Goal: Use online tool/utility: Utilize a website feature to perform a specific function

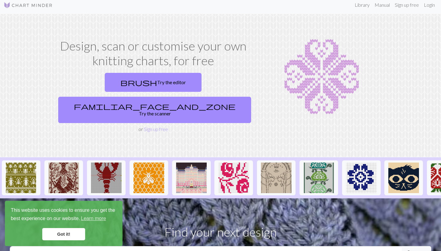
scroll to position [4, 0]
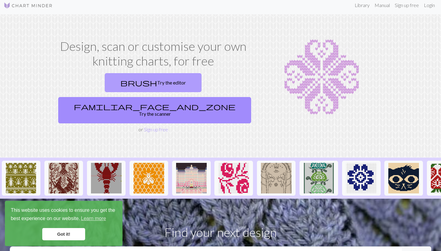
click at [121, 79] on link "brush Try the editor" at bounding box center [153, 82] width 97 height 19
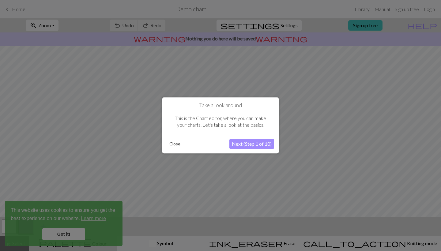
click at [235, 145] on button "Next (Step 1 of 10)" at bounding box center [252, 144] width 45 height 10
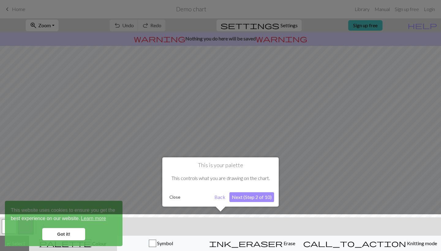
click at [242, 202] on button "Next (Step 2 of 10)" at bounding box center [252, 198] width 45 height 10
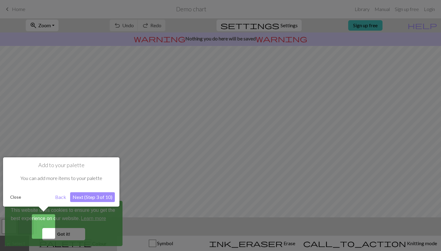
click at [62, 239] on div at bounding box center [220, 125] width 441 height 251
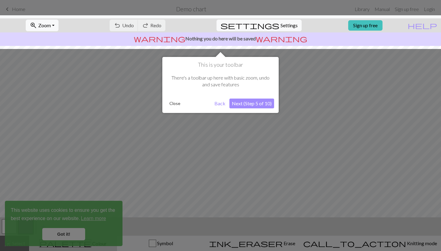
click at [264, 106] on button "Next (Step 5 of 10)" at bounding box center [252, 104] width 45 height 10
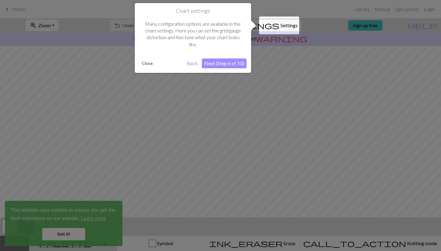
click at [232, 65] on button "Next (Step 6 of 10)" at bounding box center [224, 64] width 45 height 10
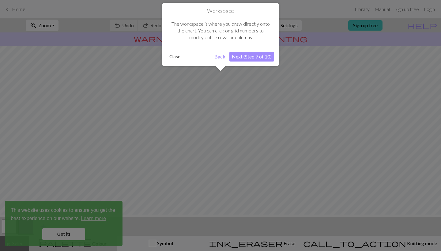
scroll to position [37, 0]
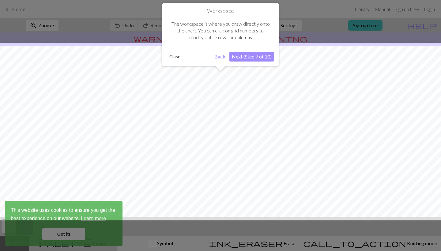
click at [237, 52] on button "Next (Step 7 of 10)" at bounding box center [252, 57] width 45 height 10
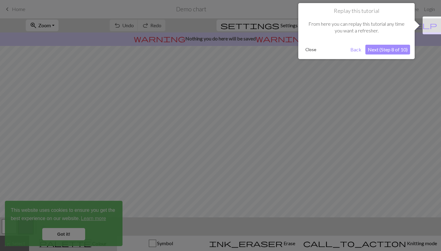
click at [395, 43] on div "Replay this tutorial From here you can replay this tutorial any time you want a…" at bounding box center [357, 31] width 116 height 56
click at [395, 48] on button "Next (Step 8 of 10)" at bounding box center [388, 50] width 45 height 10
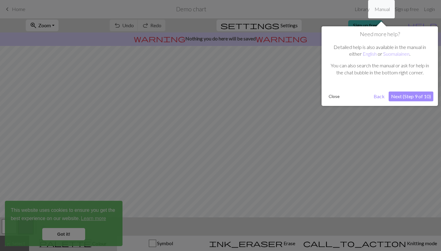
click at [405, 96] on button "Next (Step 9 of 10)" at bounding box center [411, 97] width 45 height 10
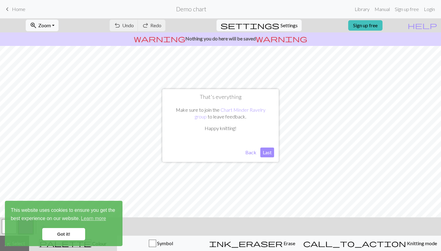
click at [256, 153] on button "Back" at bounding box center [251, 153] width 16 height 10
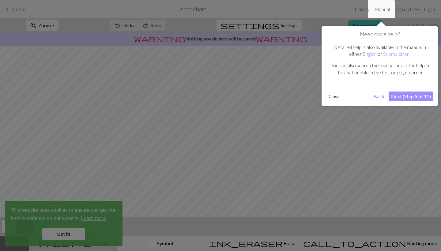
click at [408, 94] on button "Next (Step 9 of 10)" at bounding box center [411, 97] width 45 height 10
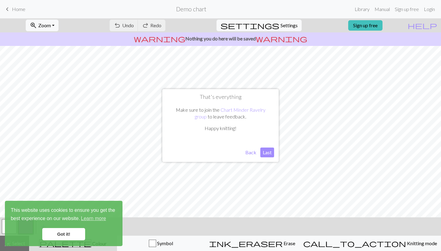
click at [265, 156] on button "Last" at bounding box center [268, 153] width 14 height 10
click at [272, 25] on span "settings" at bounding box center [250, 25] width 59 height 9
select select "aran"
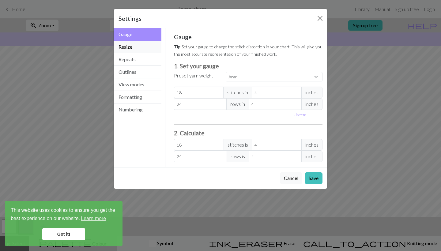
click at [136, 49] on button "Resize" at bounding box center [138, 47] width 48 height 13
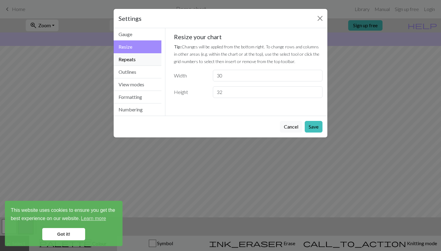
click at [137, 57] on button "Repeats" at bounding box center [138, 59] width 48 height 13
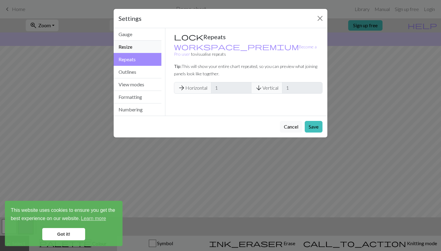
click at [134, 48] on button "Resize" at bounding box center [138, 47] width 48 height 13
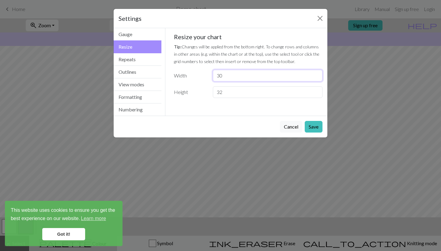
click at [238, 77] on input "30" at bounding box center [268, 76] width 110 height 12
type input "3"
type input "145"
click at [312, 125] on button "Save" at bounding box center [314, 127] width 18 height 12
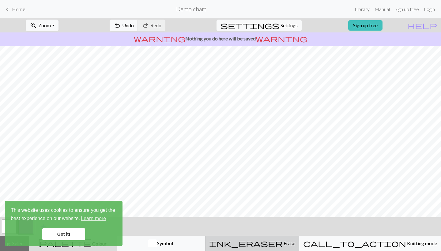
click at [282, 244] on span "ink_eraser" at bounding box center [246, 243] width 74 height 9
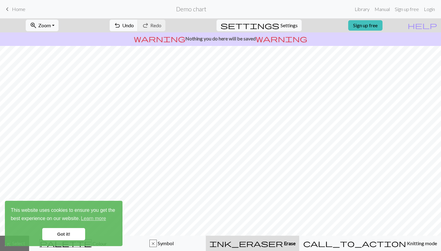
click at [54, 232] on link "Got it!" at bounding box center [63, 234] width 43 height 12
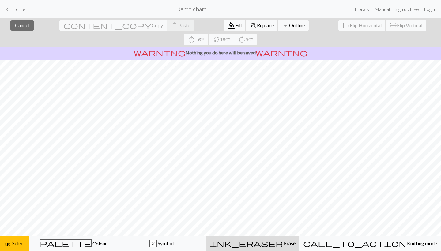
click at [280, 248] on button "ink_eraser Erase Erase" at bounding box center [252, 243] width 93 height 15
click at [329, 47] on div "warning Nothing you do here will be saved warning" at bounding box center [220, 53] width 441 height 13
click at [263, 48] on span "warning" at bounding box center [281, 52] width 51 height 9
click at [200, 246] on div "x Symbol" at bounding box center [162, 243] width 81 height 7
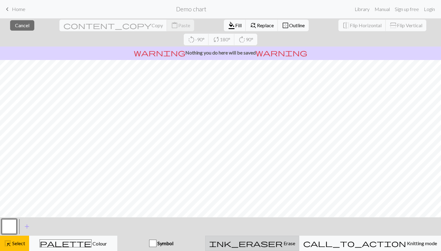
click at [270, 251] on button "ink_eraser Erase Erase" at bounding box center [252, 243] width 94 height 15
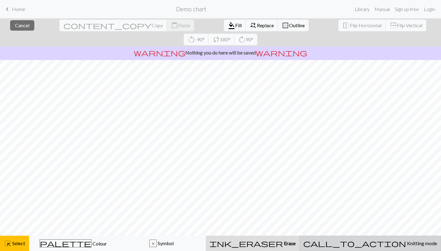
click at [381, 238] on button "call_to_action Knitting mode Knitting mode" at bounding box center [370, 243] width 142 height 15
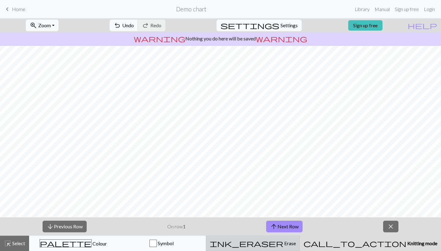
click at [296, 246] on div "ink_eraser Erase Erase" at bounding box center [253, 243] width 86 height 7
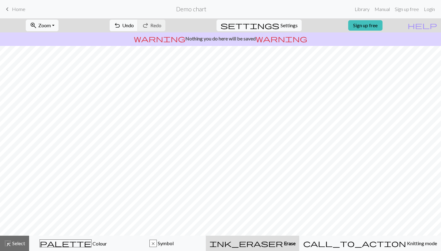
click at [267, 246] on div "ink_eraser Erase Erase" at bounding box center [253, 243] width 86 height 7
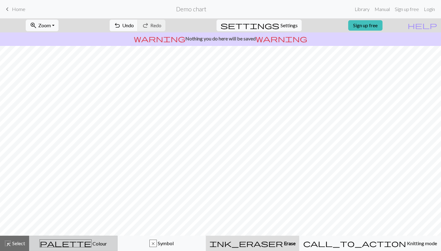
click at [98, 239] on button "palette Colour Colour" at bounding box center [73, 243] width 89 height 15
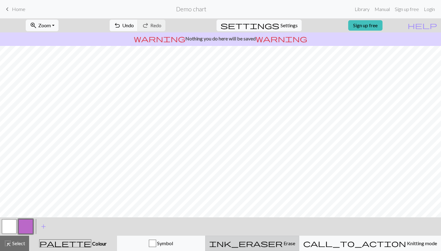
click at [262, 242] on div "ink_eraser Erase Erase" at bounding box center [252, 243] width 86 height 7
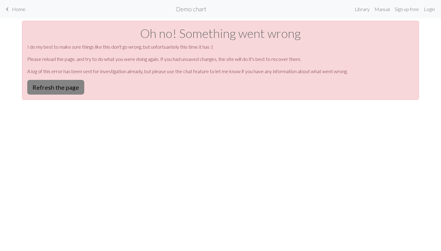
click at [74, 87] on button "Refresh the page" at bounding box center [55, 87] width 57 height 15
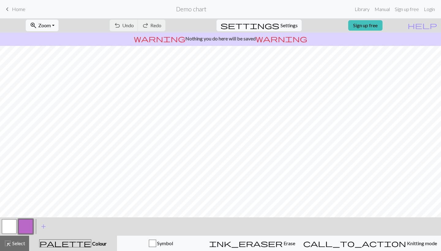
click at [422, 38] on p "warning Nothing you do here will be saved warning" at bounding box center [220, 38] width 436 height 7
click at [265, 38] on span "warning" at bounding box center [281, 38] width 51 height 9
click at [436, 27] on span "help" at bounding box center [422, 25] width 29 height 9
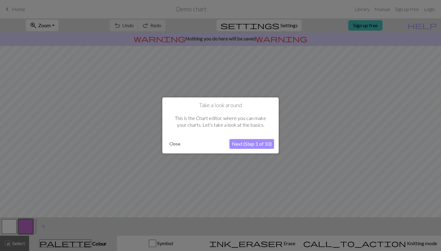
click at [254, 146] on button "Next (Step 1 of 10)" at bounding box center [252, 144] width 45 height 10
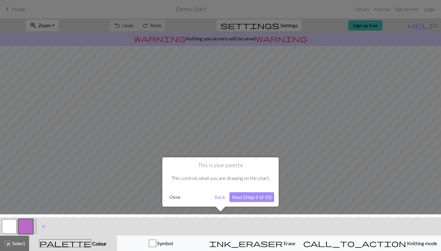
click at [250, 198] on button "Next (Step 2 of 10)" at bounding box center [252, 198] width 45 height 10
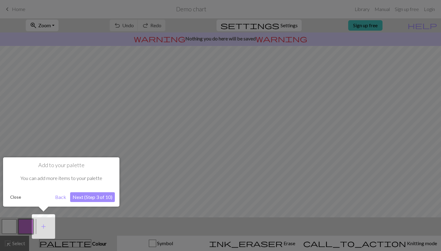
click at [110, 197] on button "Next (Step 3 of 10)" at bounding box center [92, 198] width 45 height 10
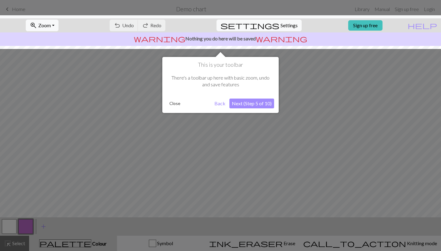
click at [260, 104] on button "Next (Step 5 of 10)" at bounding box center [252, 104] width 45 height 10
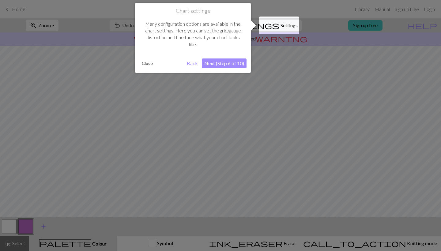
click at [234, 63] on button "Next (Step 6 of 10)" at bounding box center [224, 64] width 45 height 10
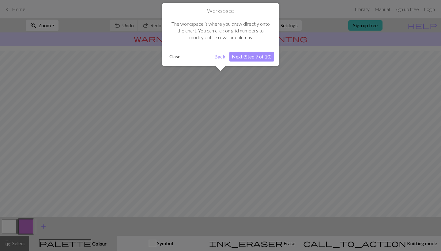
scroll to position [37, 0]
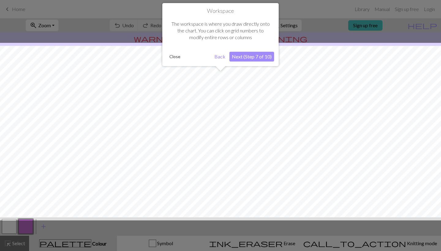
click at [238, 58] on button "Next (Step 7 of 10)" at bounding box center [252, 57] width 45 height 10
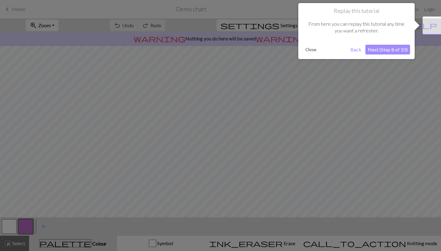
click at [395, 52] on button "Next (Step 8 of 10)" at bounding box center [388, 50] width 45 height 10
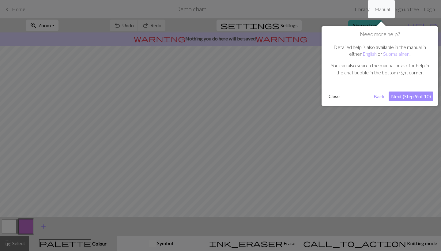
click at [414, 96] on button "Next (Step 9 of 10)" at bounding box center [411, 97] width 45 height 10
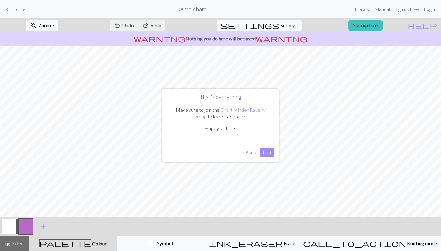
click at [270, 153] on button "Last" at bounding box center [268, 153] width 14 height 10
click at [276, 29] on button "settings Settings" at bounding box center [259, 26] width 85 height 12
select select "aran"
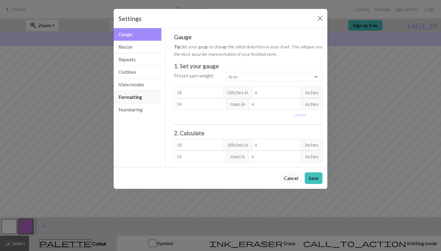
click at [148, 94] on button "Formatting" at bounding box center [138, 97] width 48 height 13
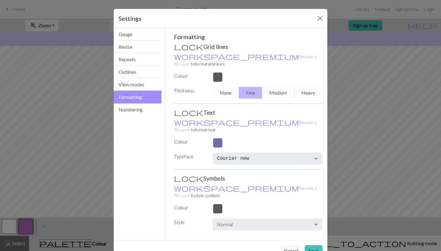
click at [145, 102] on button "Formatting" at bounding box center [138, 97] width 48 height 13
click at [140, 109] on button "Numbering" at bounding box center [138, 110] width 48 height 12
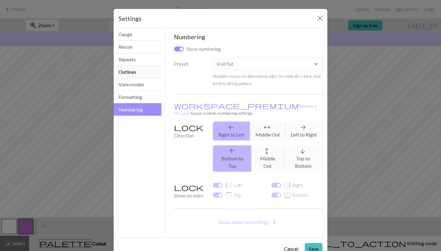
click at [133, 67] on button "Outlines" at bounding box center [138, 72] width 48 height 13
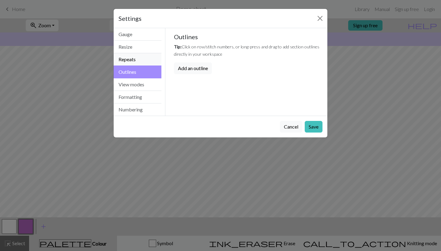
click at [133, 62] on button "Repeats" at bounding box center [138, 59] width 48 height 13
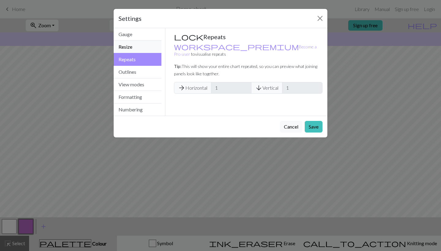
click at [132, 44] on button "Resize" at bounding box center [138, 47] width 48 height 13
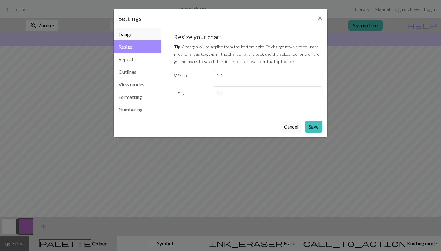
click at [132, 36] on button "Gauge" at bounding box center [138, 34] width 48 height 13
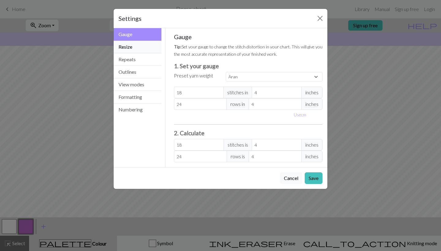
click at [134, 50] on button "Resize" at bounding box center [138, 47] width 48 height 13
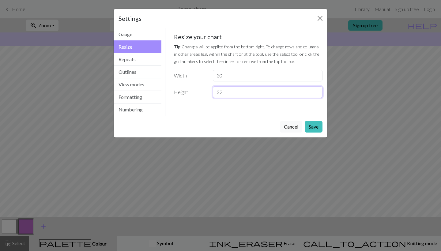
click at [224, 94] on input "32" at bounding box center [268, 92] width 110 height 12
type input "3"
type input "44"
click at [225, 75] on input "30" at bounding box center [268, 76] width 110 height 12
type input "3"
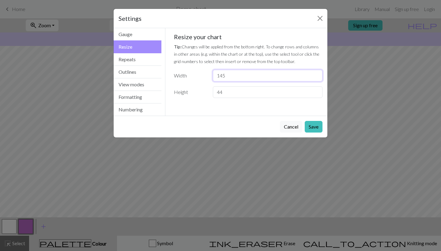
type input "145"
click at [320, 128] on button "Save" at bounding box center [314, 127] width 18 height 12
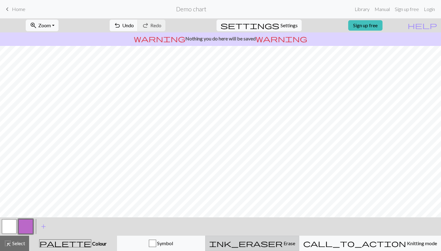
click at [272, 247] on button "ink_eraser Erase Erase" at bounding box center [252, 243] width 94 height 15
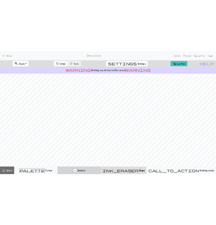
scroll to position [17, 3]
